Goal: Task Accomplishment & Management: Use online tool/utility

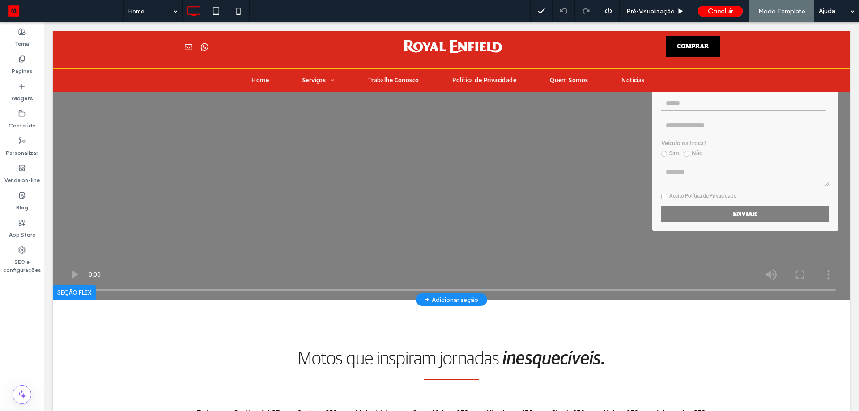
scroll to position [269, 0]
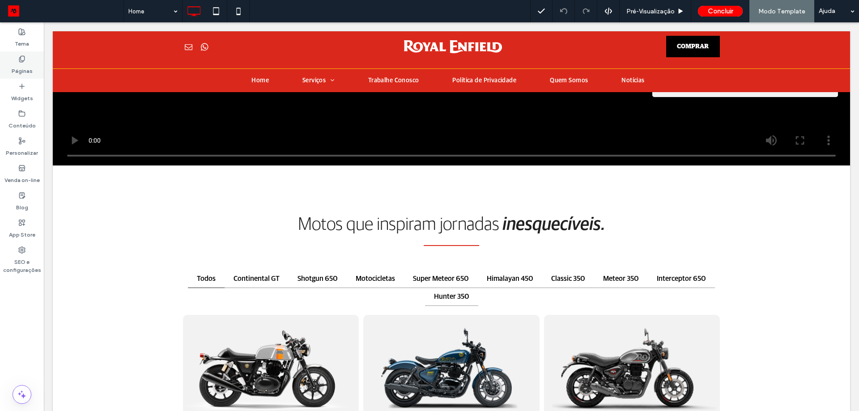
click at [12, 64] on label "Páginas" at bounding box center [22, 69] width 21 height 13
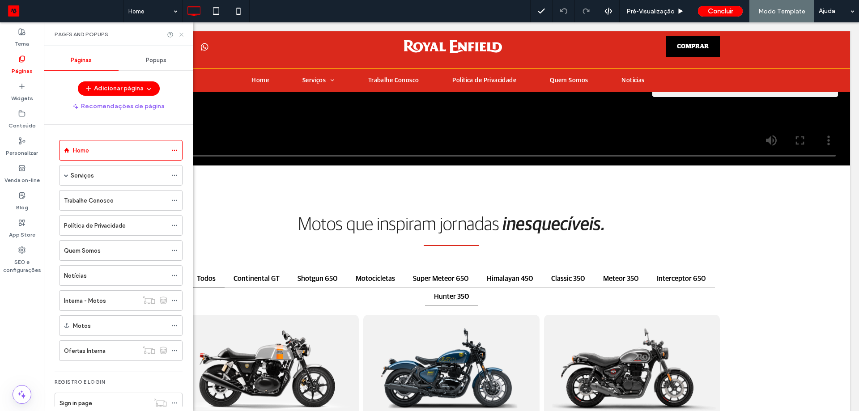
click at [181, 36] on icon at bounding box center [181, 34] width 7 height 7
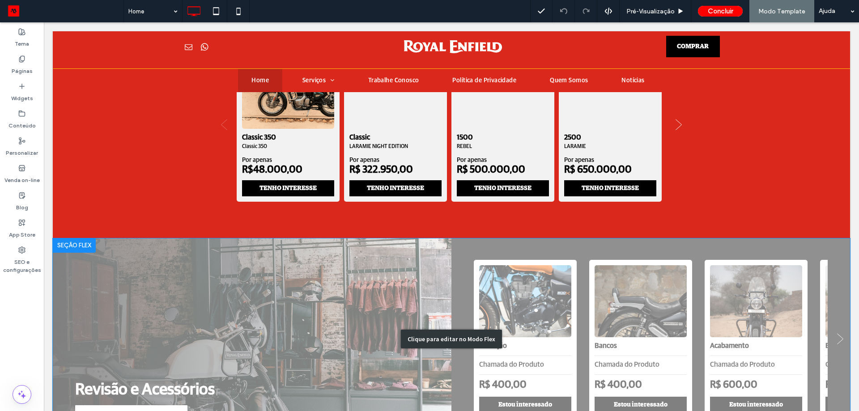
scroll to position [1164, 0]
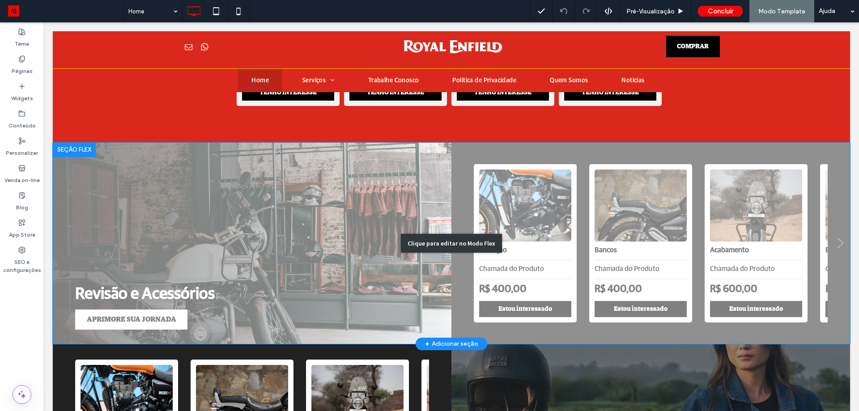
click at [552, 273] on div "Clique para editar no Modo Flex" at bounding box center [452, 243] width 798 height 201
click at [552, 273] on p "Chamada do Produto" at bounding box center [525, 269] width 92 height 19
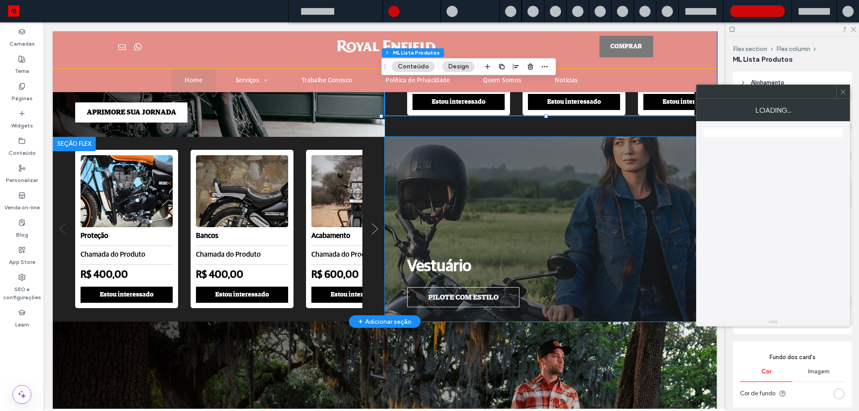
type input "*"
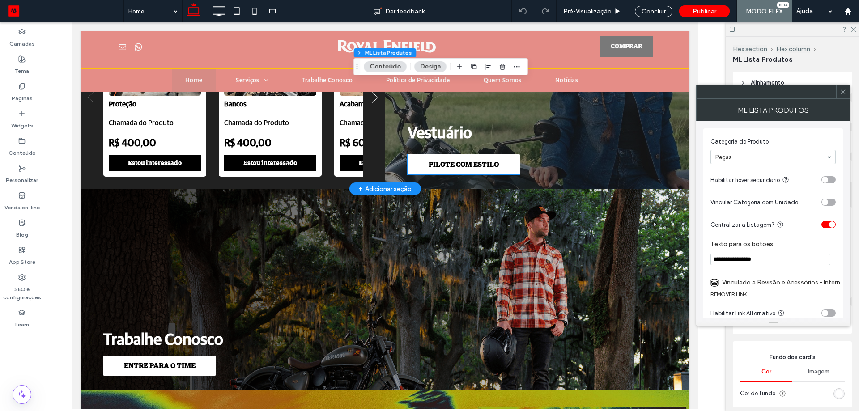
scroll to position [1363, 0]
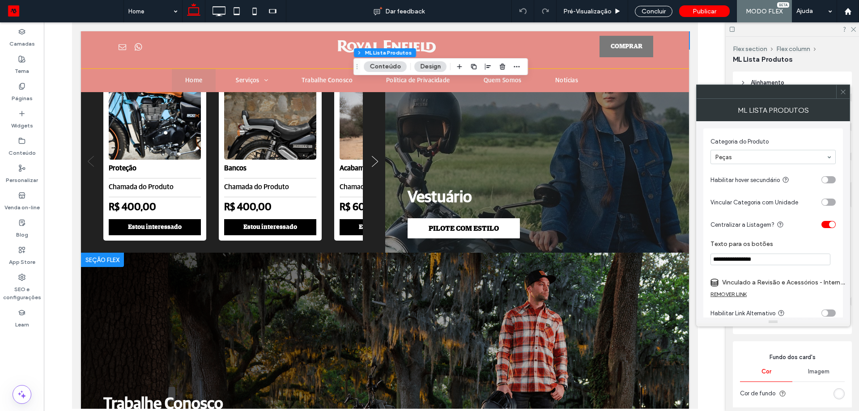
drag, startPoint x: 867, startPoint y: 284, endPoint x: 591, endPoint y: 258, distance: 276.9
type input "**********"
click at [333, 202] on div "Proteção Chamada do Produto R$ 400,00 Estou interessado Bancos Chamada do Produ…" at bounding box center [221, 161] width 237 height 158
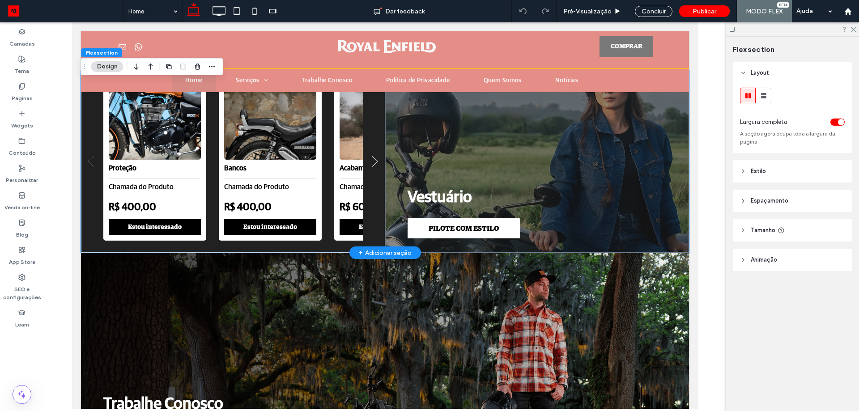
click at [312, 207] on strong "R$ 400,00" at bounding box center [270, 208] width 92 height 13
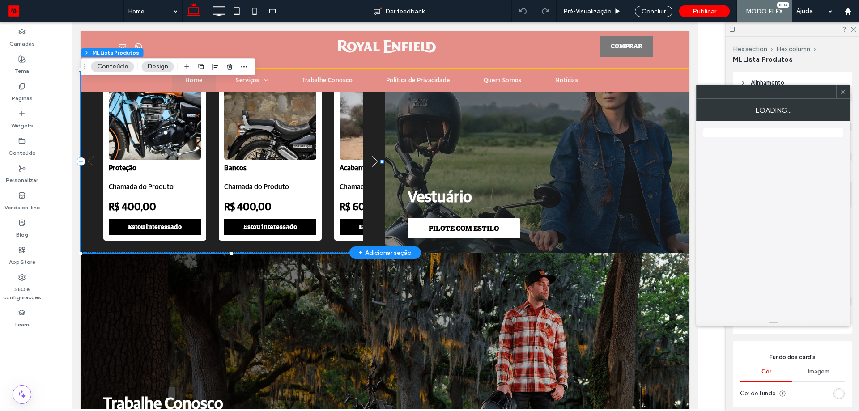
type input "*"
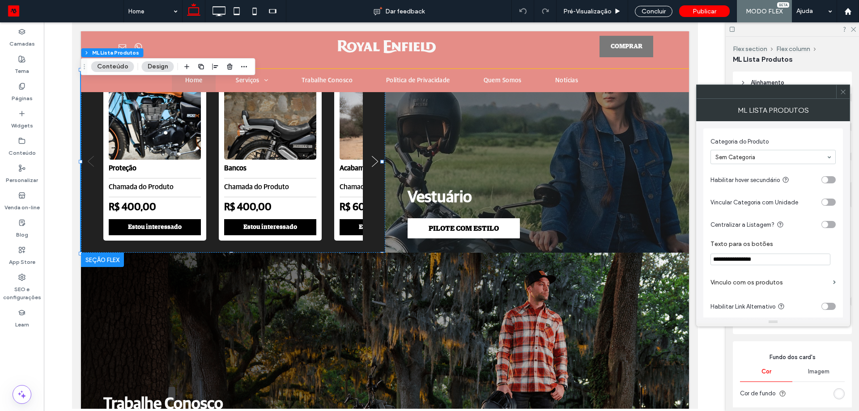
drag, startPoint x: 838, startPoint y: 281, endPoint x: 567, endPoint y: 260, distance: 272.0
type input "**********"
click at [34, 298] on label "SEO e configurações" at bounding box center [22, 291] width 44 height 21
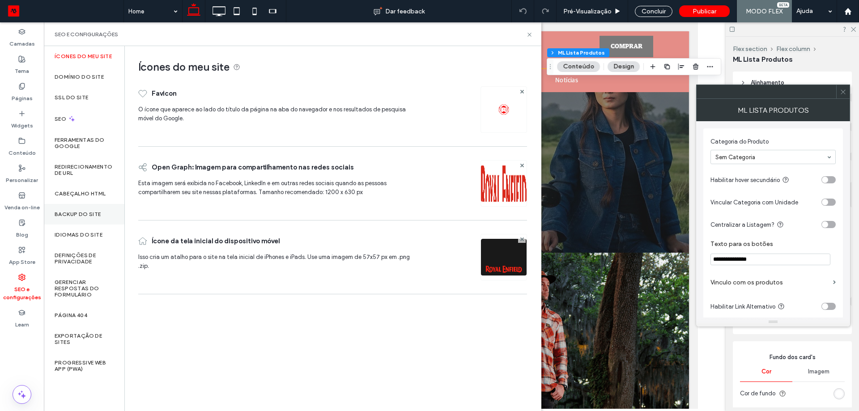
click at [64, 219] on div "Backup do Site" at bounding box center [84, 214] width 81 height 21
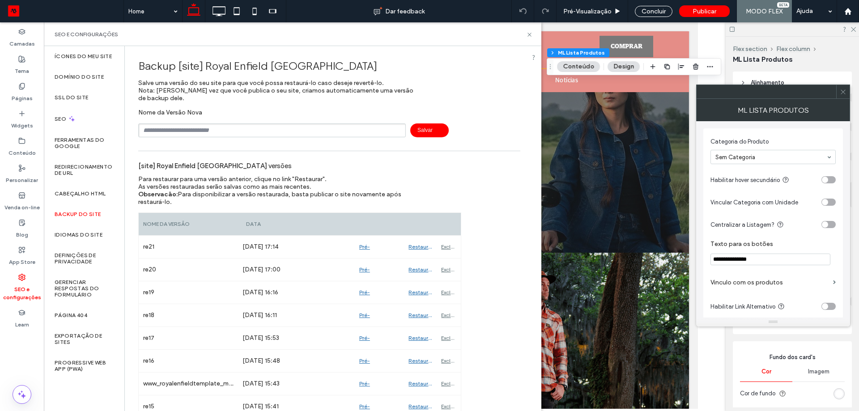
click at [181, 132] on input "text" at bounding box center [272, 131] width 268 height 14
type input "****"
click at [411, 131] on span "Salvar" at bounding box center [429, 131] width 38 height 14
click at [529, 34] on use at bounding box center [530, 35] width 4 height 4
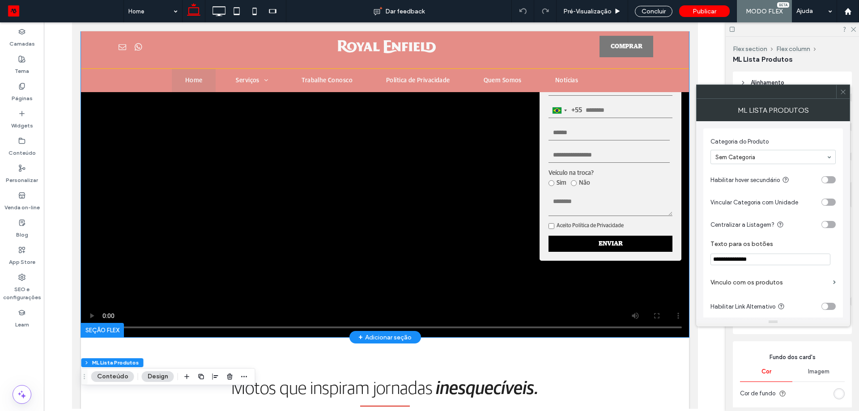
scroll to position [90, 0]
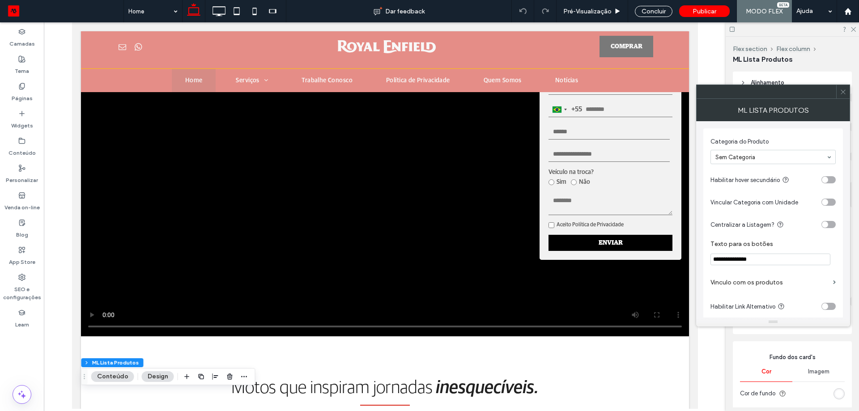
click at [845, 92] on icon at bounding box center [843, 92] width 7 height 7
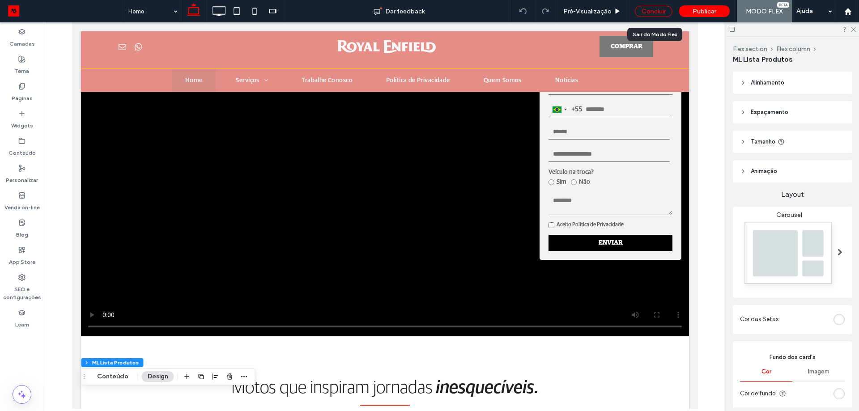
drag, startPoint x: 659, startPoint y: 13, endPoint x: 466, endPoint y: 136, distance: 228.2
click at [659, 13] on div "Concluir" at bounding box center [654, 11] width 38 height 11
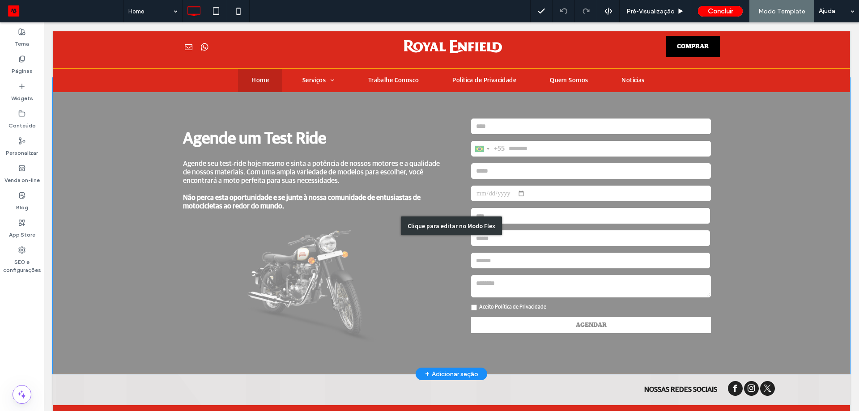
scroll to position [2059, 0]
